Goal: Transaction & Acquisition: Purchase product/service

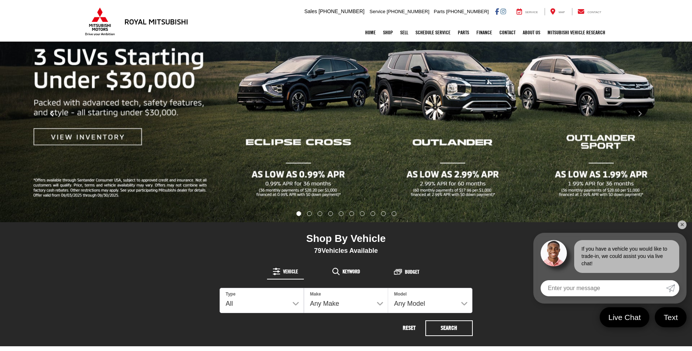
scroll to position [255, 0]
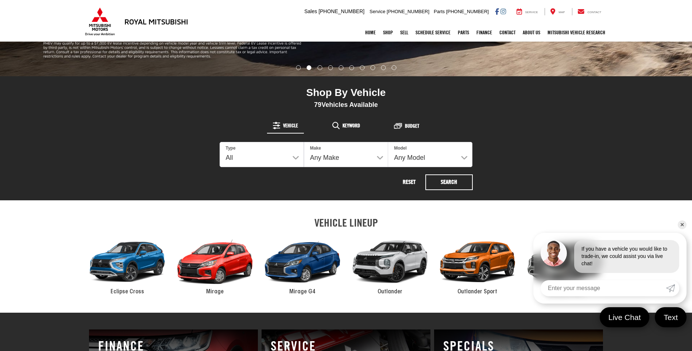
click at [210, 264] on div "2024 Mitsubishi Mirage" at bounding box center [215, 261] width 88 height 59
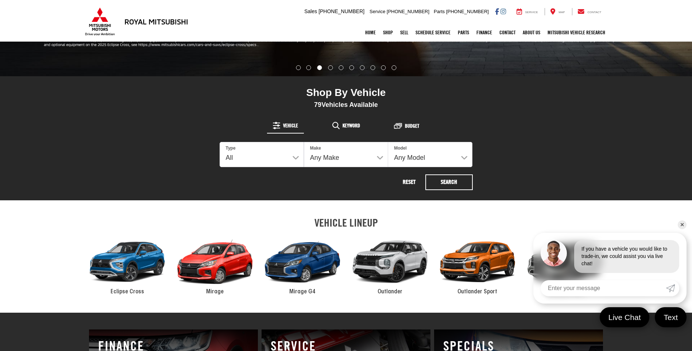
click at [212, 291] on span "Mirage" at bounding box center [215, 292] width 18 height 6
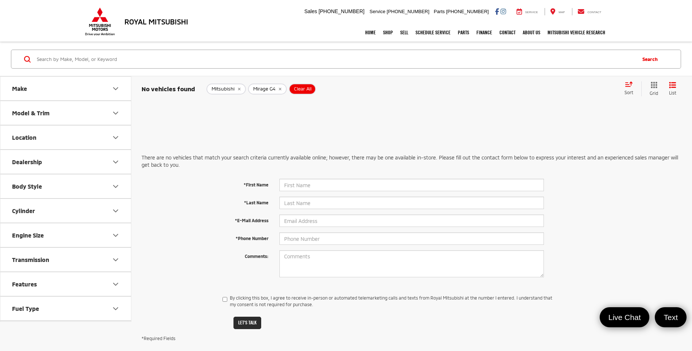
click at [111, 88] on icon "Make" at bounding box center [115, 88] width 9 height 9
click at [106, 26] on div "Home Shop All Vehicles New Vehicles Pre-Owned Vehicles New Specials Demo Specia…" at bounding box center [346, 32] width 525 height 18
click at [74, 237] on button "Vehicle Condition" at bounding box center [65, 236] width 131 height 24
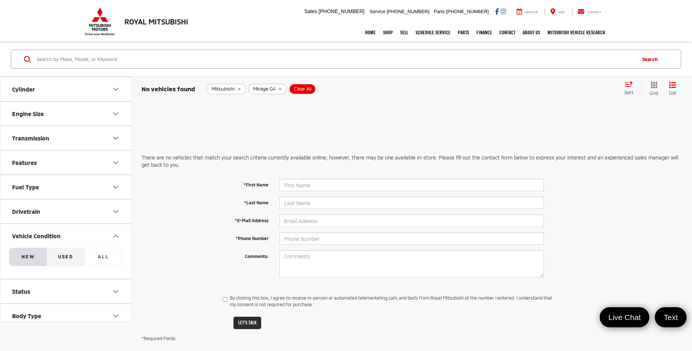
click at [63, 261] on button "Used" at bounding box center [66, 257] width 38 height 18
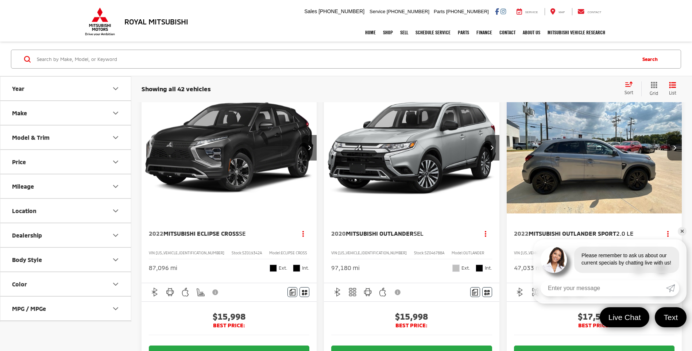
scroll to position [73, 0]
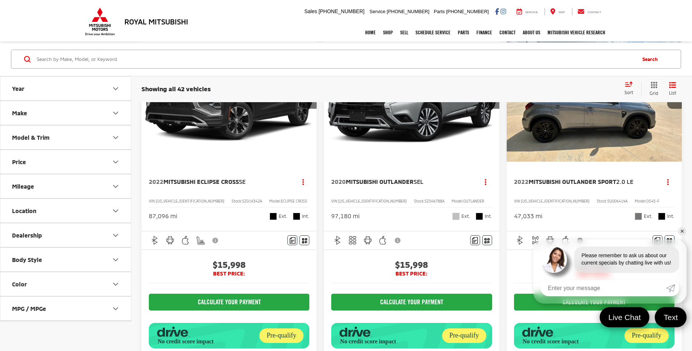
click at [682, 233] on link "✕" at bounding box center [682, 231] width 9 height 9
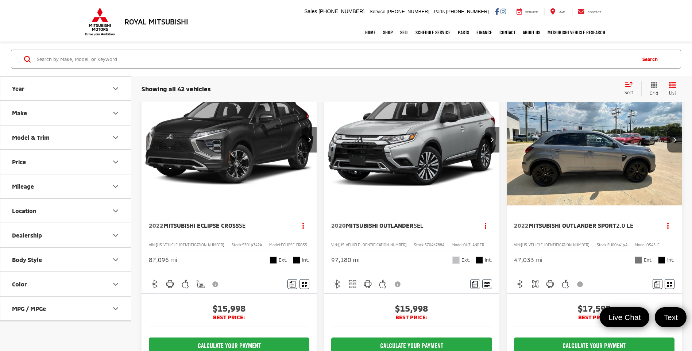
scroll to position [0, 0]
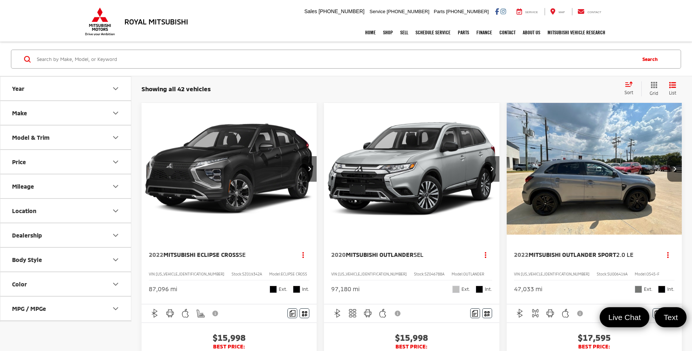
click at [627, 181] on img "2022 Mitsubishi Outlander Sport 2.0 LE 0" at bounding box center [594, 169] width 176 height 132
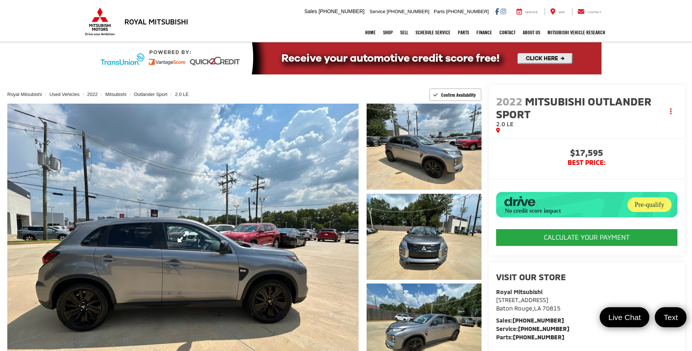
click at [346, 235] on link "Expand Photo 0" at bounding box center [182, 237] width 351 height 266
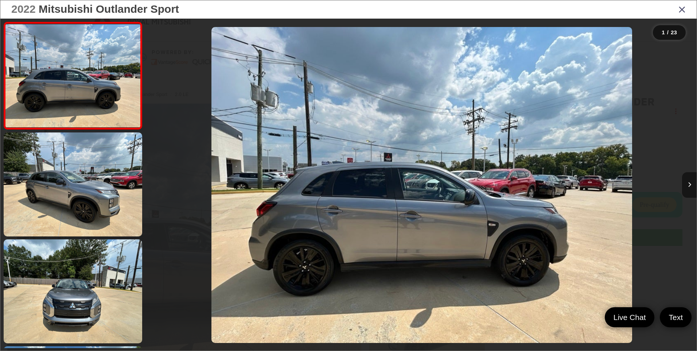
click at [691, 185] on button "Next image" at bounding box center [689, 185] width 15 height 26
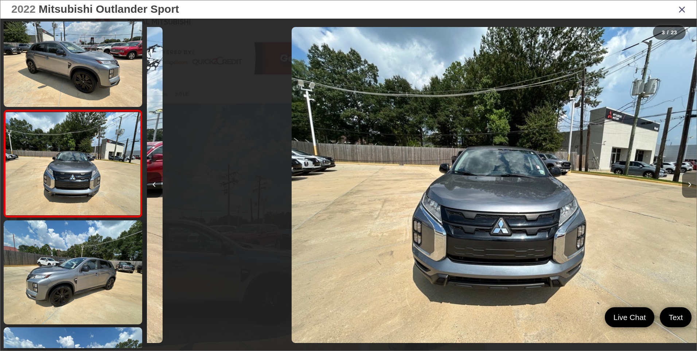
scroll to position [0, 1100]
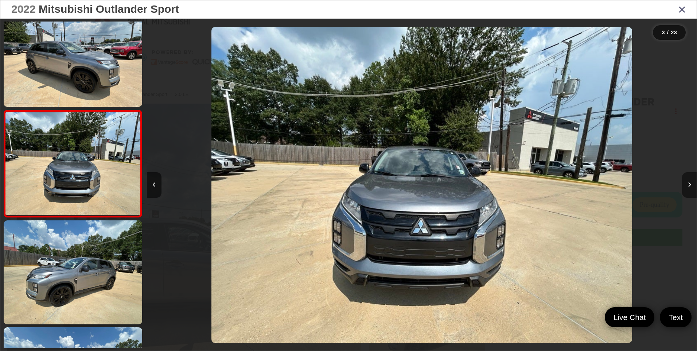
click at [691, 185] on button "Next image" at bounding box center [689, 185] width 15 height 26
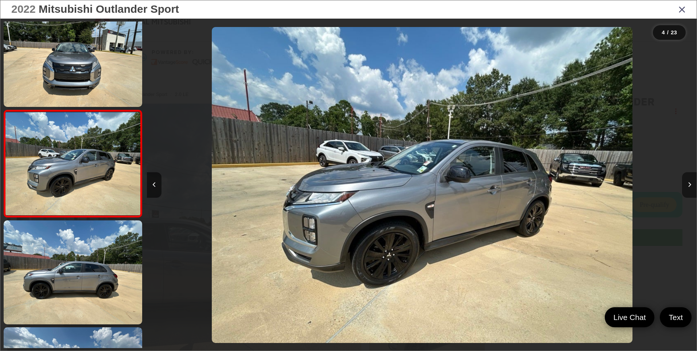
scroll to position [0, 1650]
click at [691, 185] on button "Next image" at bounding box center [689, 185] width 15 height 26
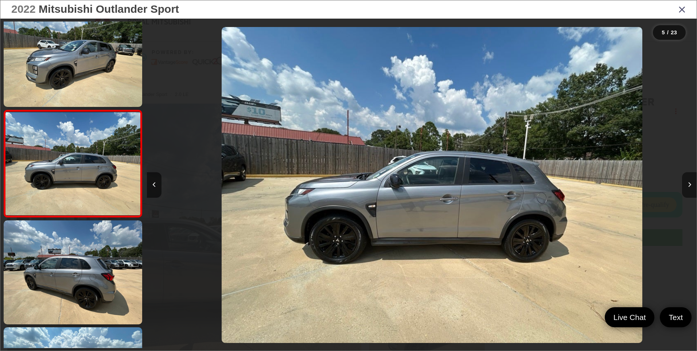
scroll to position [0, 2200]
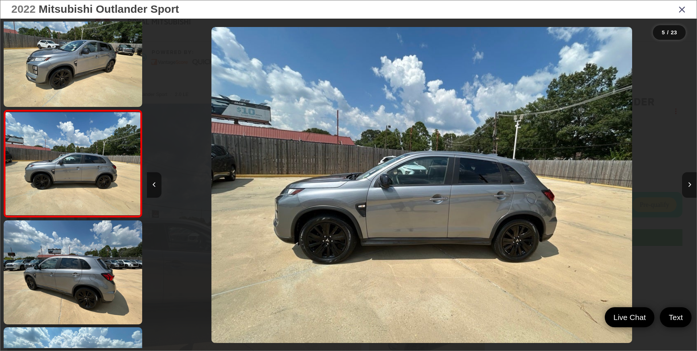
click at [690, 183] on icon "Next image" at bounding box center [689, 184] width 3 height 5
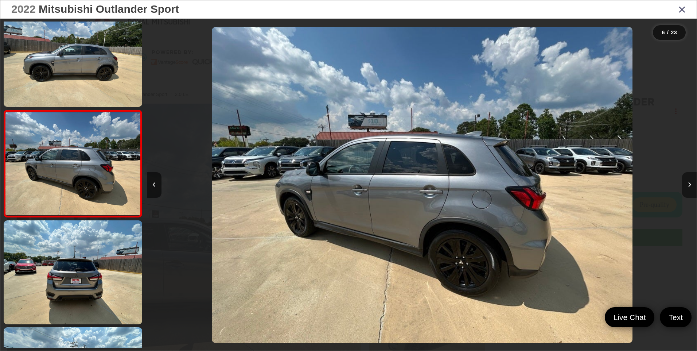
scroll to position [0, 2750]
click at [690, 183] on icon "Next image" at bounding box center [689, 184] width 3 height 5
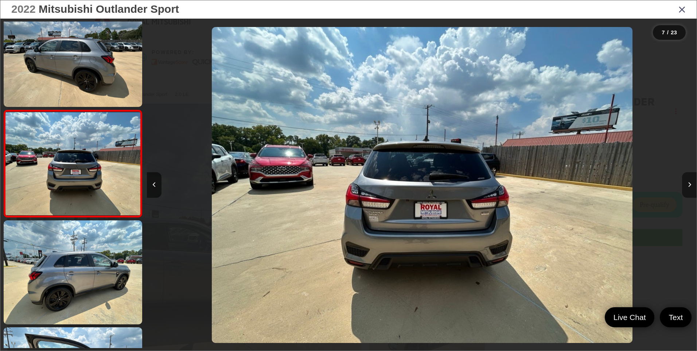
scroll to position [0, 3300]
click at [689, 182] on icon "Next image" at bounding box center [689, 184] width 3 height 5
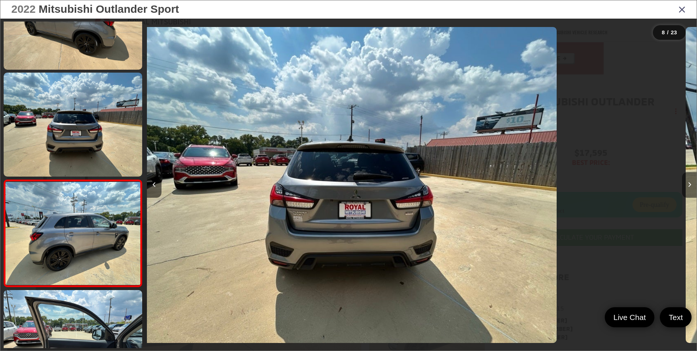
scroll to position [0, 0]
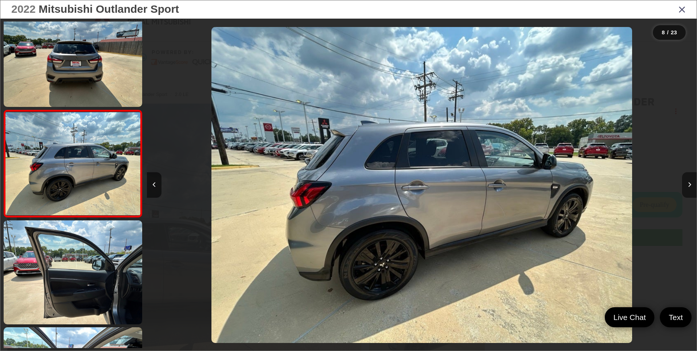
click at [689, 181] on button "Next image" at bounding box center [689, 185] width 15 height 26
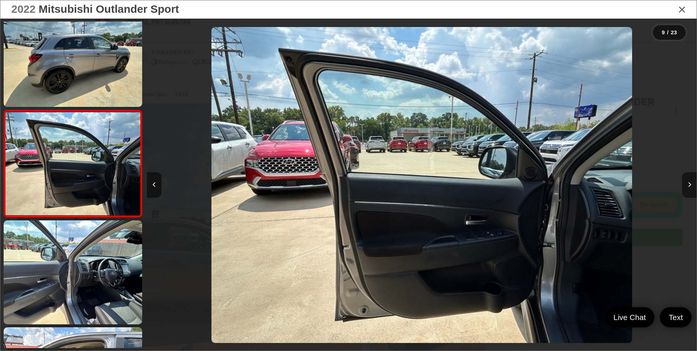
click at [689, 181] on button "Next image" at bounding box center [689, 185] width 15 height 26
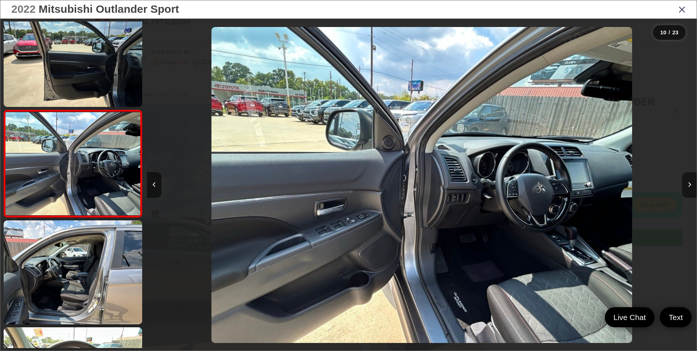
click at [687, 180] on button "Next image" at bounding box center [689, 185] width 15 height 26
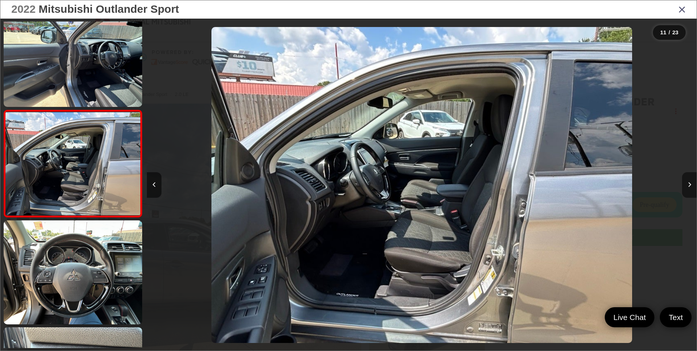
click at [685, 178] on button "Next image" at bounding box center [689, 185] width 15 height 26
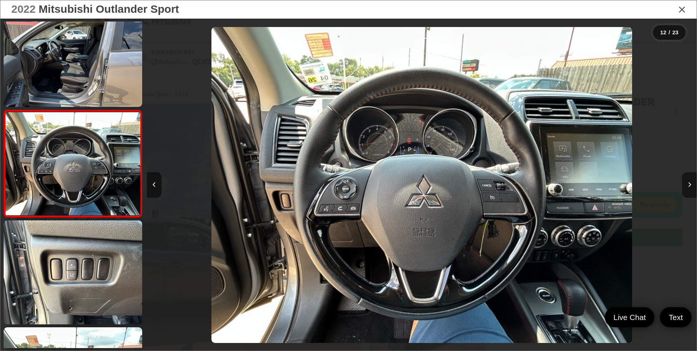
click at [685, 178] on button "Next image" at bounding box center [689, 185] width 15 height 26
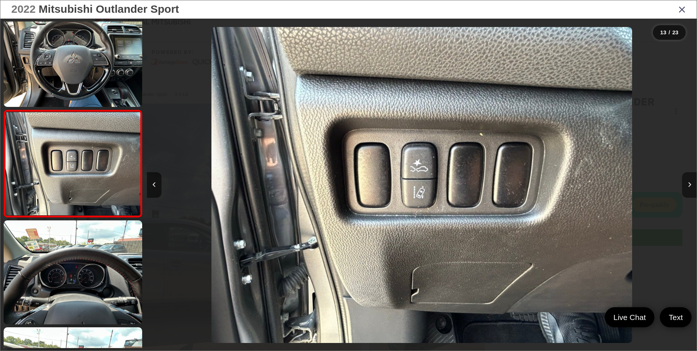
click at [683, 177] on button "Next image" at bounding box center [689, 185] width 15 height 26
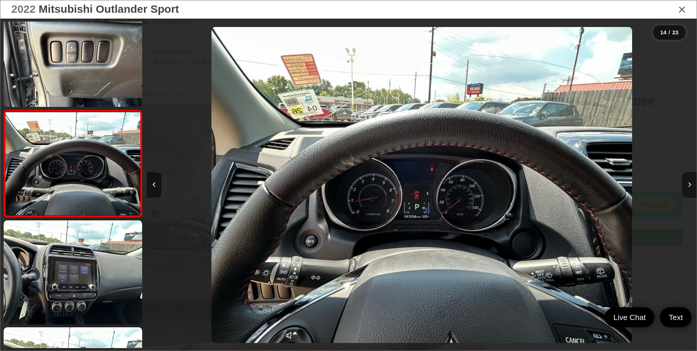
click at [683, 177] on button "Next image" at bounding box center [689, 185] width 15 height 26
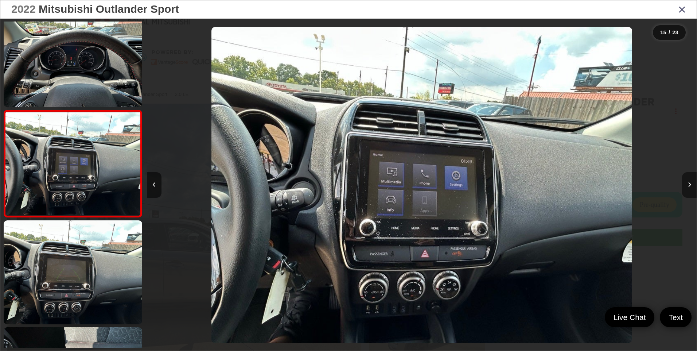
click at [690, 181] on button "Next image" at bounding box center [689, 185] width 15 height 26
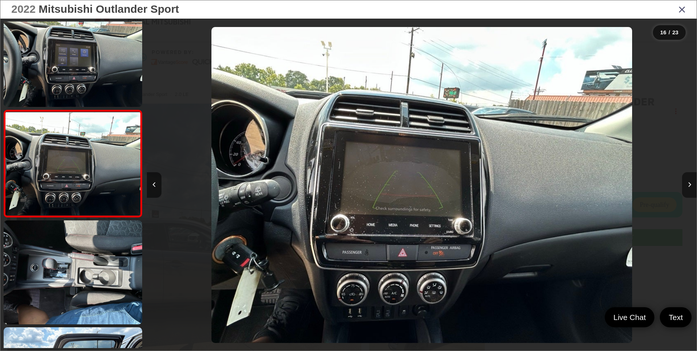
click at [690, 181] on button "Next image" at bounding box center [689, 185] width 15 height 26
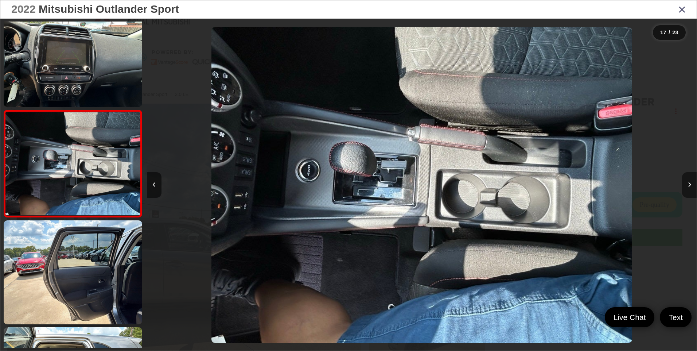
click at [691, 181] on button "Next image" at bounding box center [689, 185] width 15 height 26
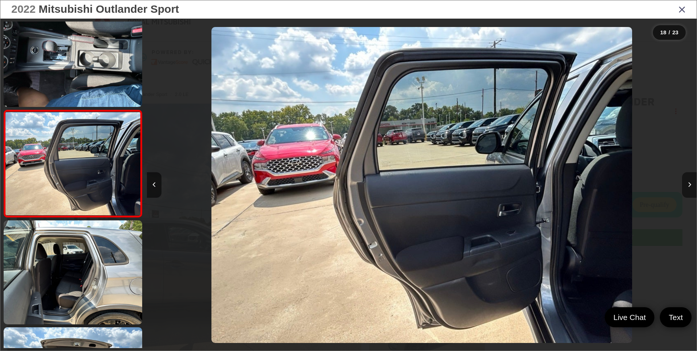
click at [690, 179] on button "Next image" at bounding box center [689, 185] width 15 height 26
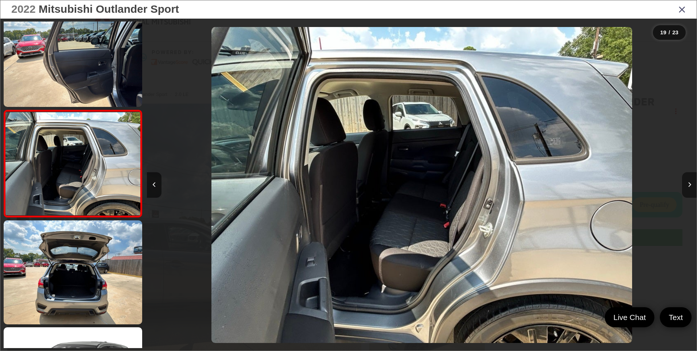
click at [690, 179] on button "Next image" at bounding box center [689, 185] width 15 height 26
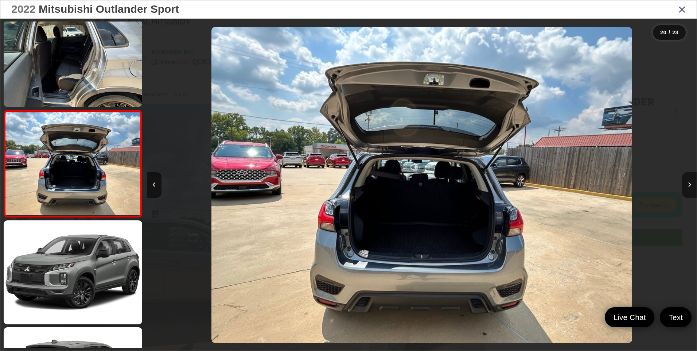
click at [690, 179] on button "Next image" at bounding box center [689, 185] width 15 height 26
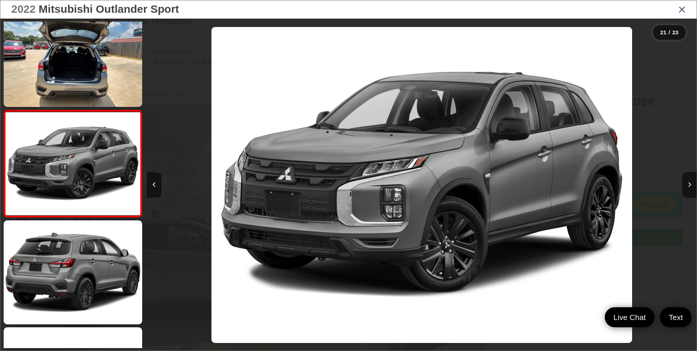
click at [681, 11] on icon "Close gallery" at bounding box center [682, 8] width 7 height 9
